Goal: Find specific page/section: Find specific page/section

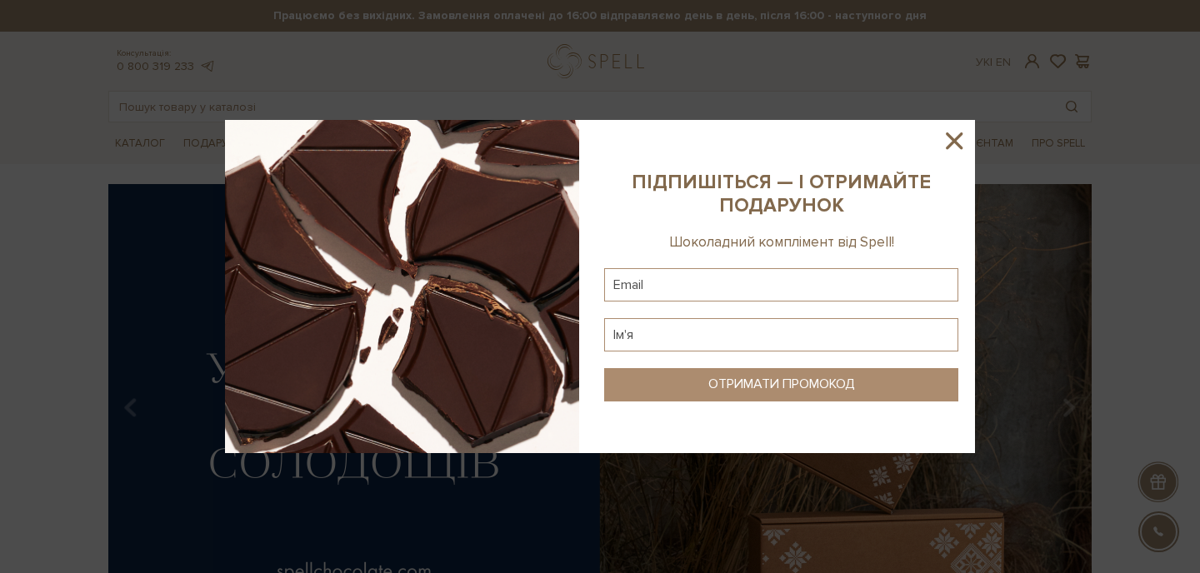
click at [951, 135] on icon at bounding box center [954, 141] width 28 height 28
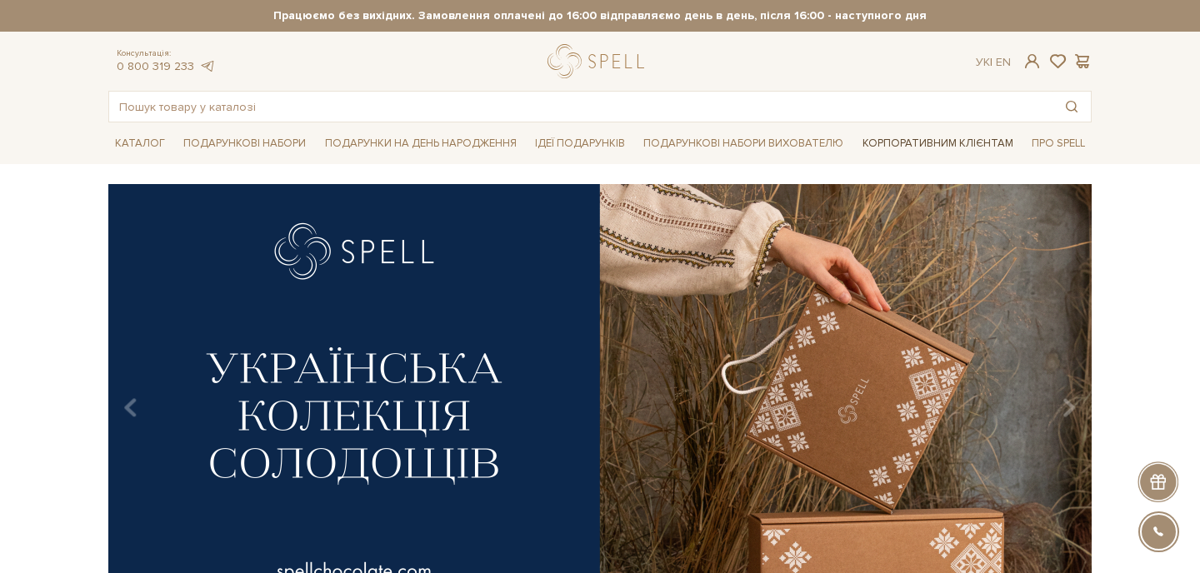
click at [896, 146] on link "Корпоративним клієнтам" at bounding box center [938, 143] width 164 height 28
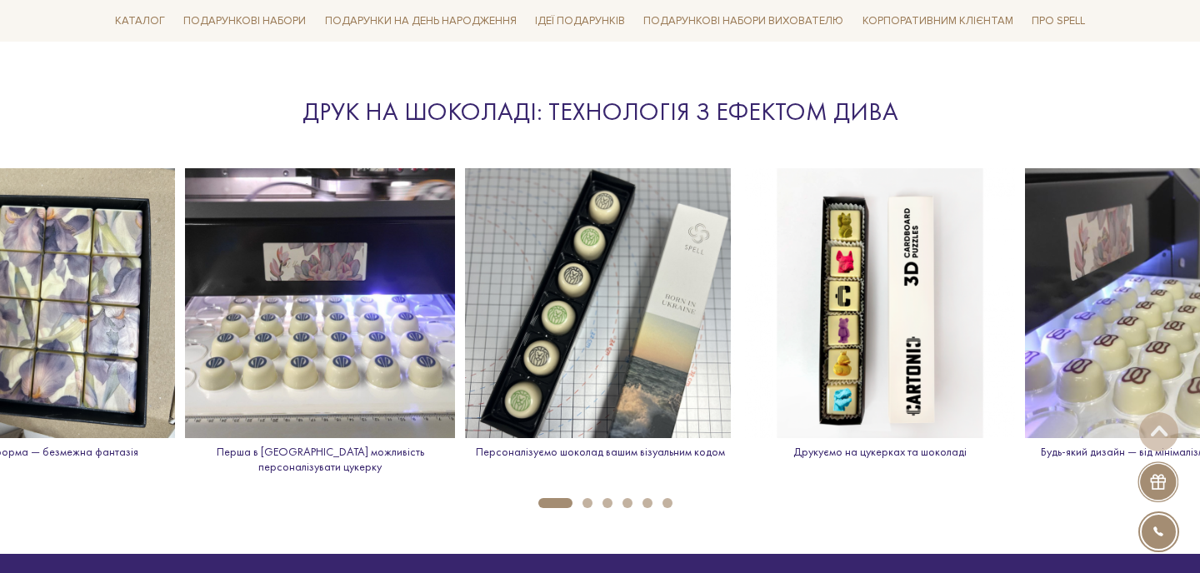
scroll to position [2313, 0]
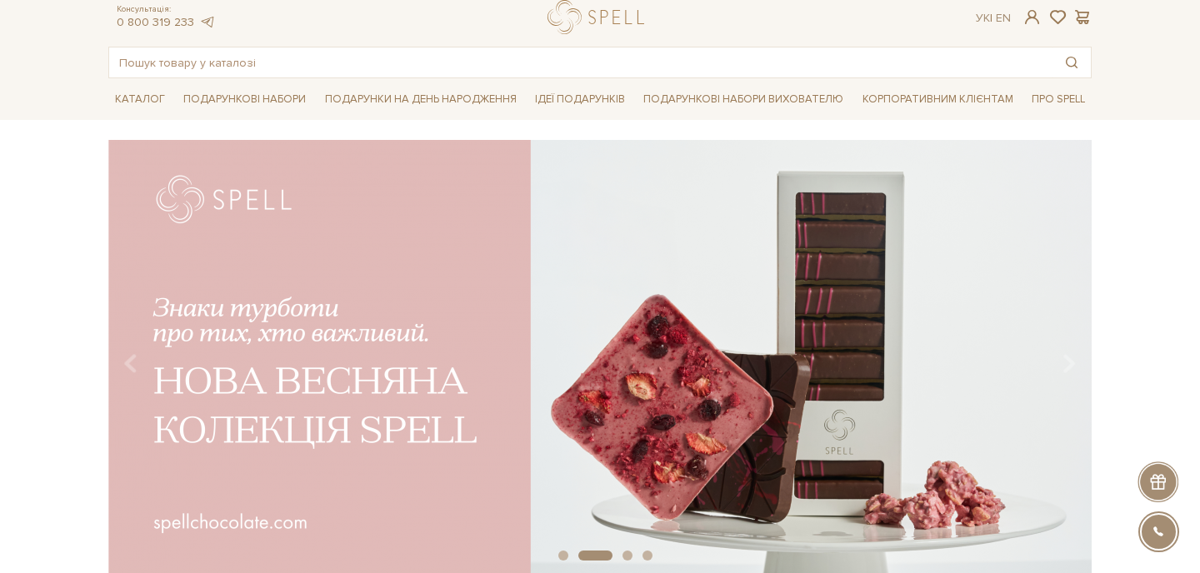
scroll to position [47, 0]
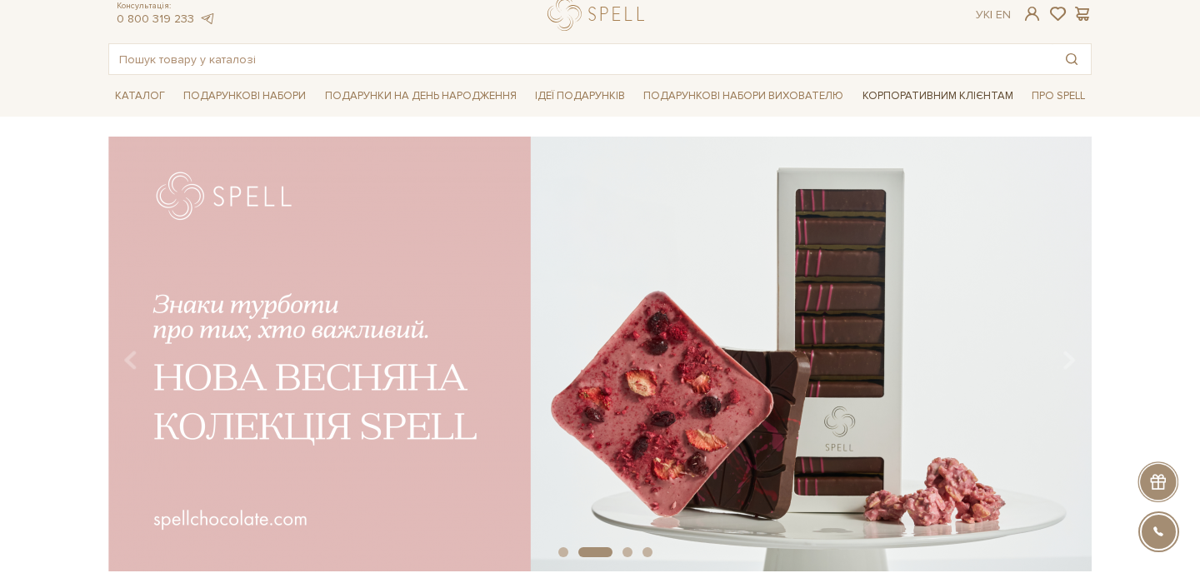
click at [910, 87] on link "Корпоративним клієнтам" at bounding box center [938, 96] width 164 height 28
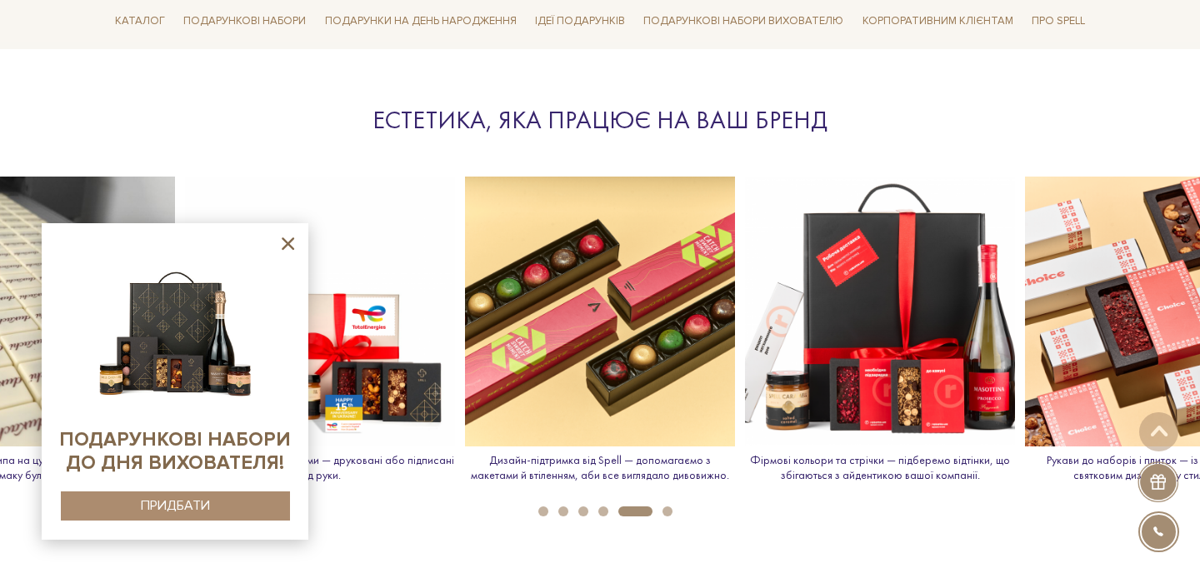
scroll to position [1811, 0]
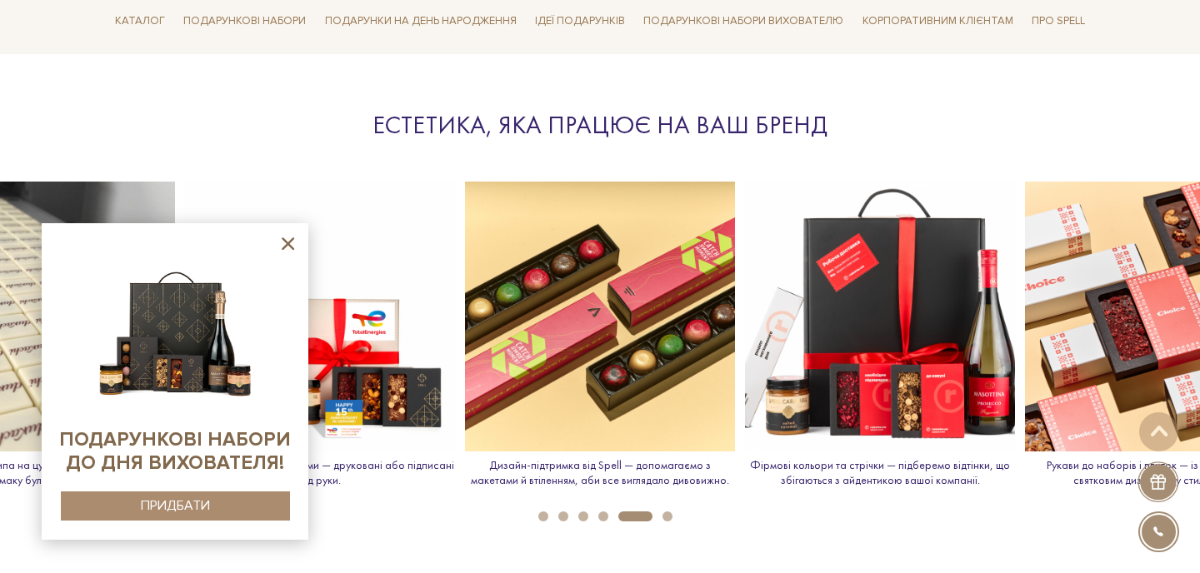
click at [287, 239] on icon at bounding box center [287, 243] width 21 height 21
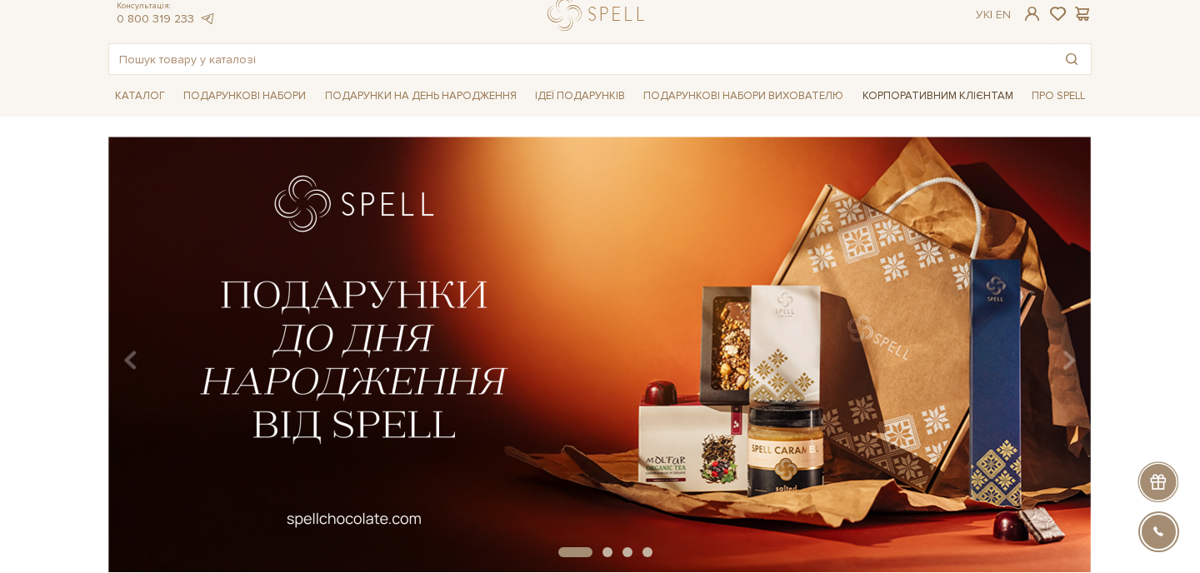
click at [942, 97] on link "Корпоративним клієнтам" at bounding box center [938, 96] width 164 height 28
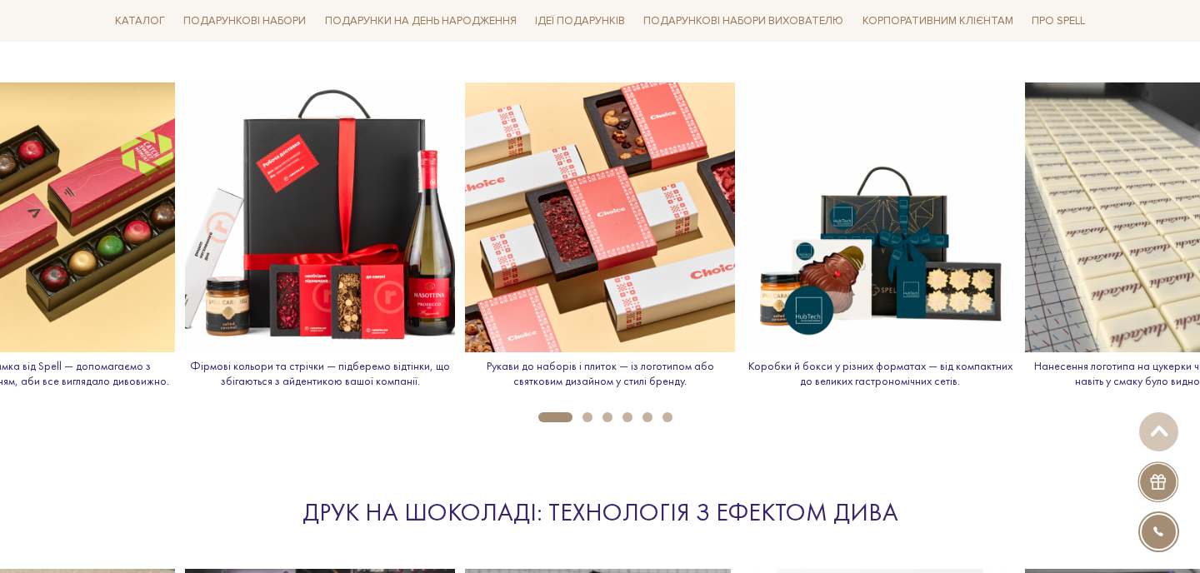
scroll to position [1915, 0]
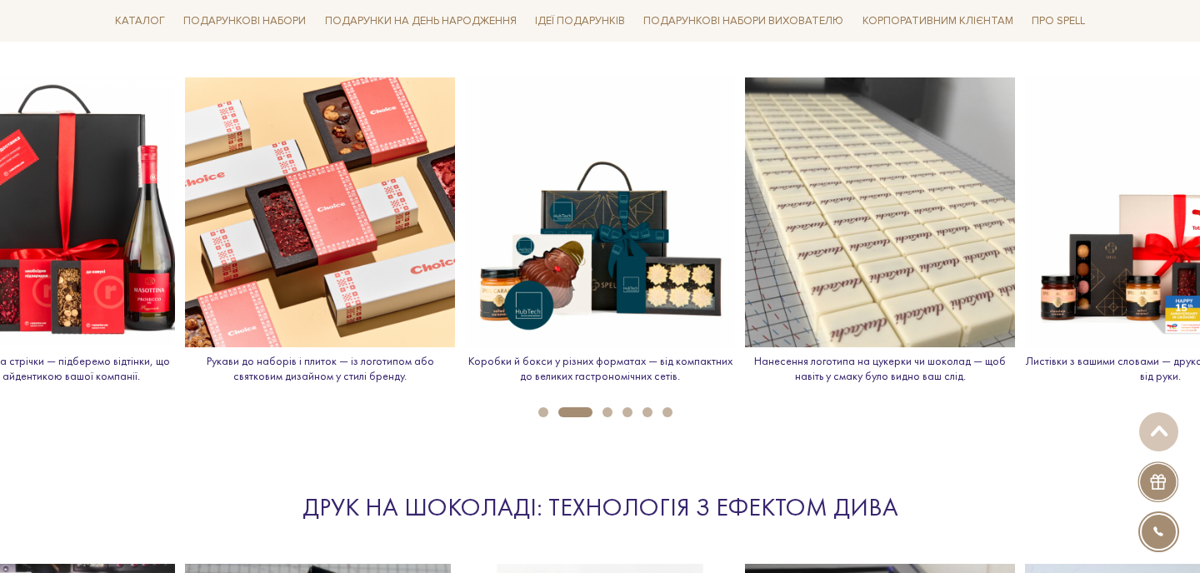
click at [908, 223] on img at bounding box center [880, 212] width 270 height 270
click at [878, 271] on img at bounding box center [880, 212] width 270 height 270
